Goal: Information Seeking & Learning: Learn about a topic

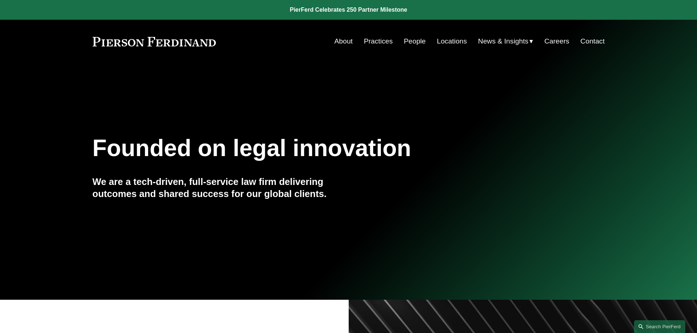
click at [442, 38] on link "Locations" at bounding box center [452, 41] width 30 height 14
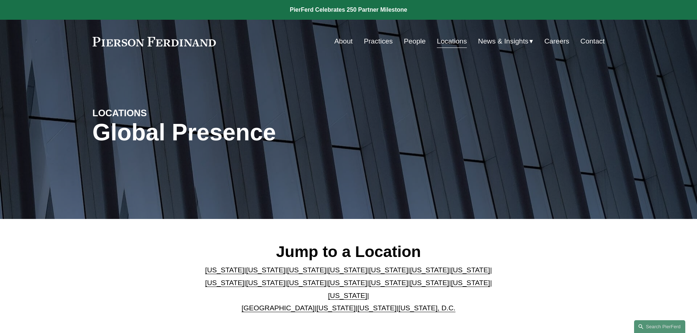
click at [369, 285] on link "[US_STATE]" at bounding box center [388, 283] width 39 height 8
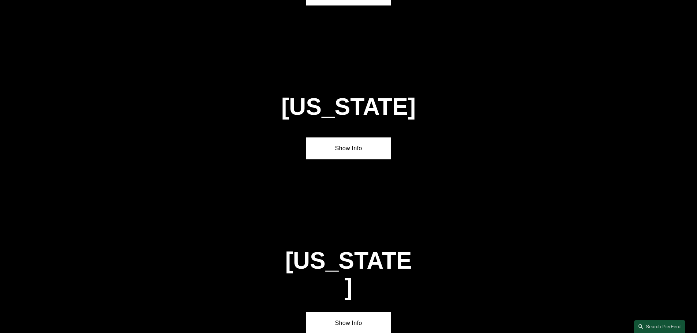
scroll to position [2028, 0]
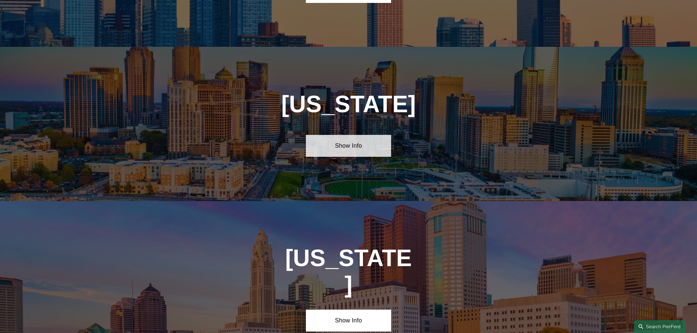
click at [359, 135] on link "Show Info" at bounding box center [348, 146] width 85 height 22
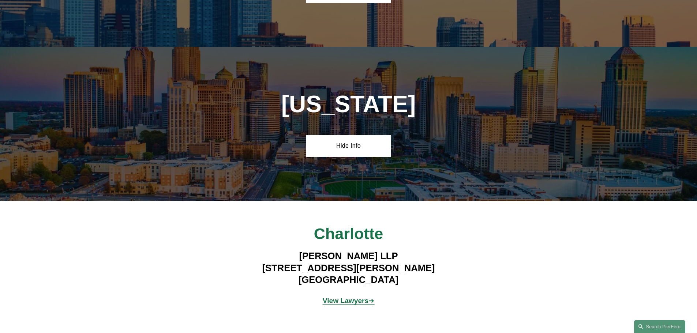
click at [352, 297] on strong "View Lawyers" at bounding box center [346, 301] width 46 height 8
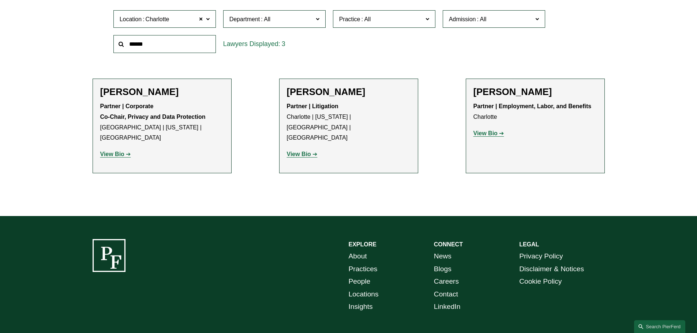
scroll to position [256, 0]
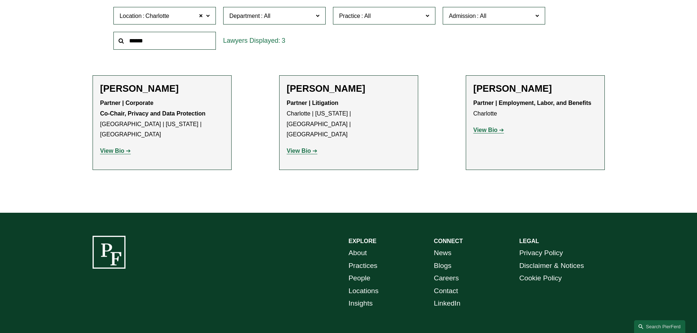
click at [301, 148] on strong "View Bio" at bounding box center [299, 151] width 24 height 6
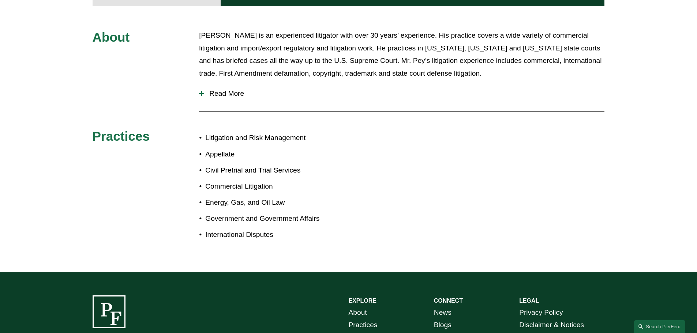
scroll to position [340, 0]
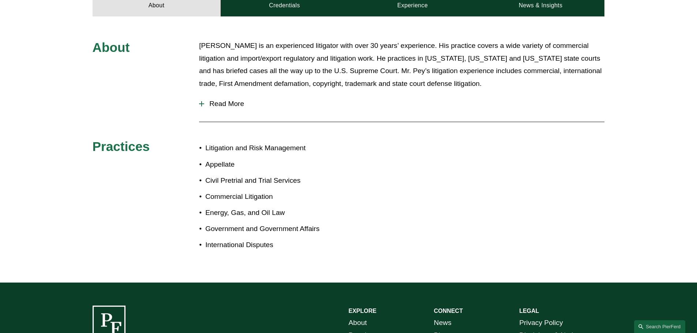
click at [221, 94] on button "Read More" at bounding box center [401, 103] width 405 height 19
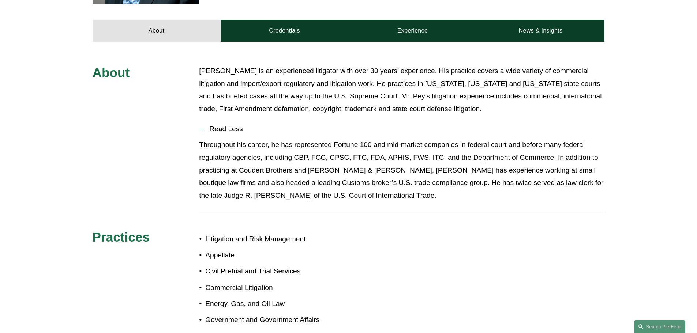
scroll to position [303, 0]
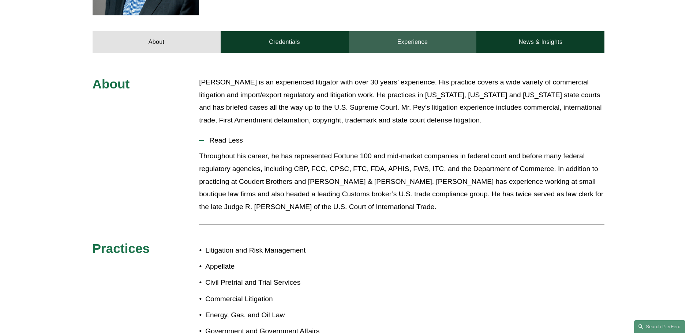
click at [412, 33] on link "Experience" at bounding box center [413, 42] width 128 height 22
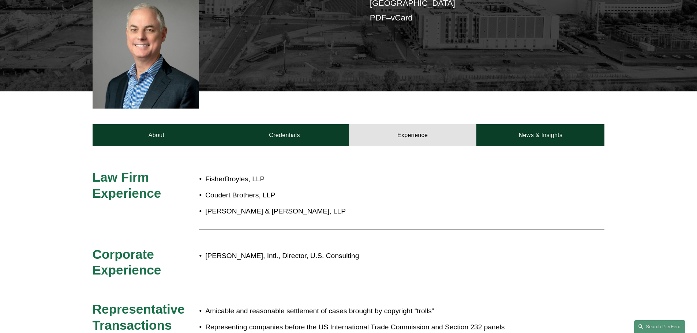
scroll to position [120, 0]
